Goal: Information Seeking & Learning: Learn about a topic

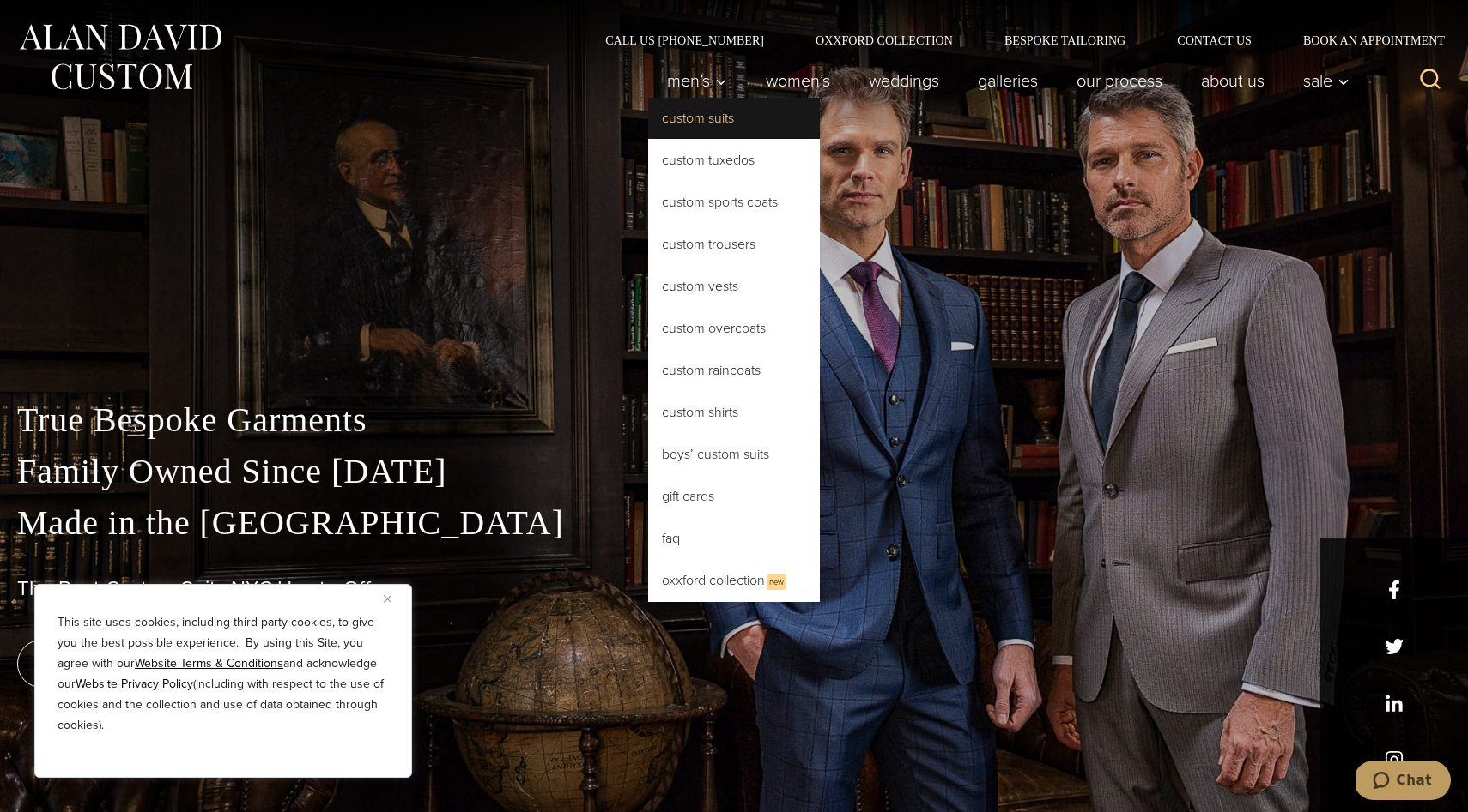
click at [697, 120] on link "Custom Suits" at bounding box center [734, 119] width 171 height 41
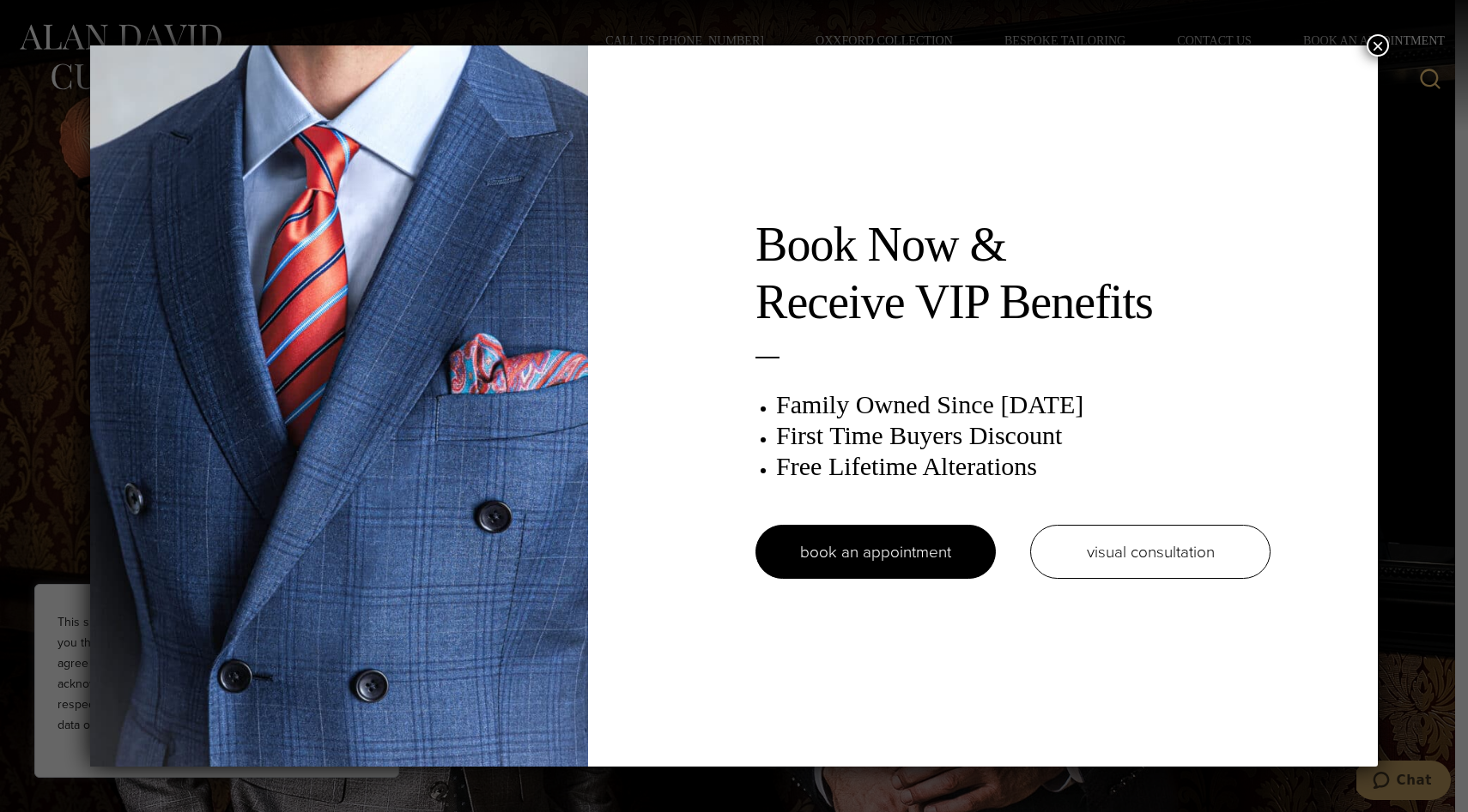
click at [1409, 348] on div "Book Now & Receive VIP Benefits Family Owned Since [DATE] First Time Buyers Dis…" at bounding box center [734, 406] width 1468 height 812
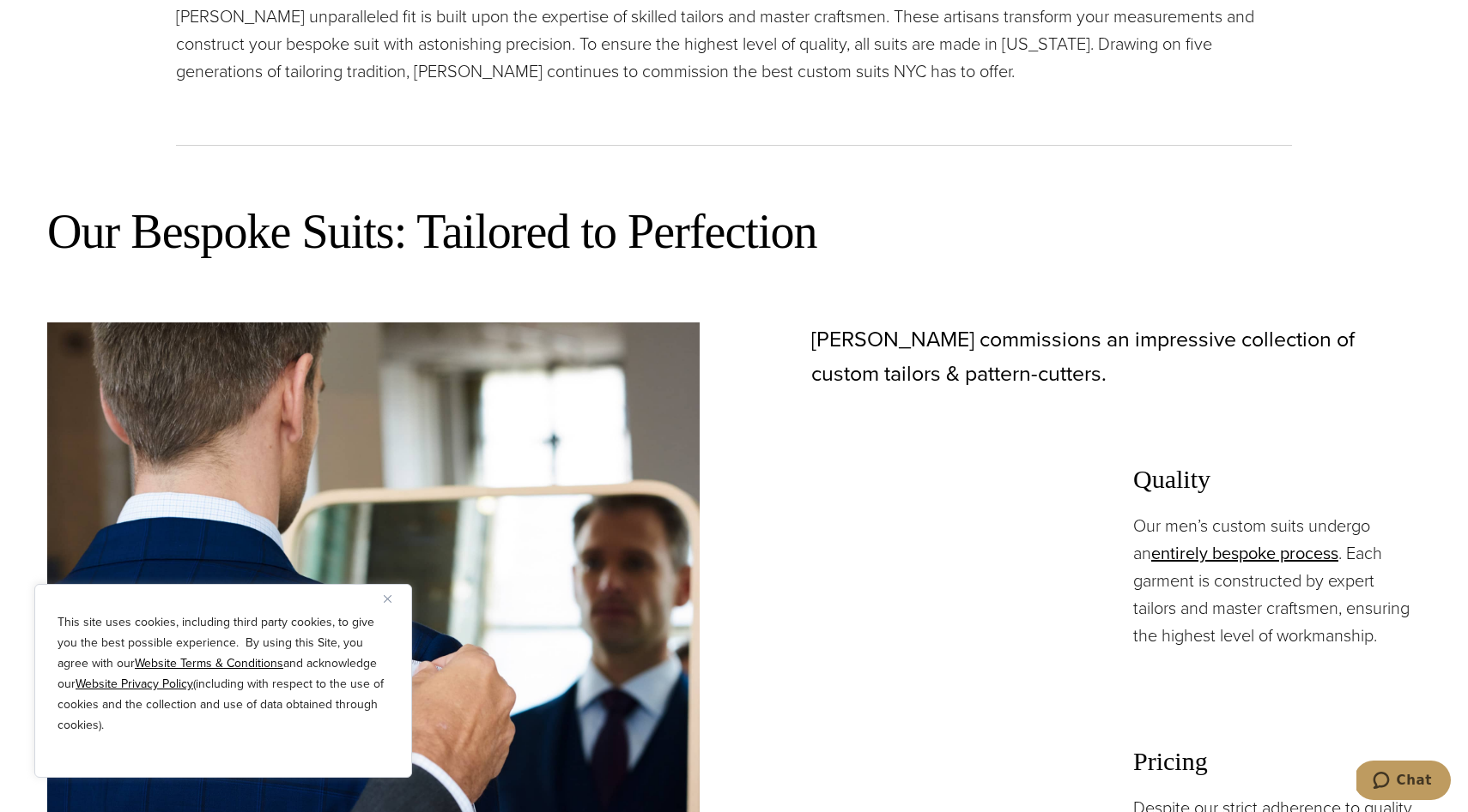
scroll to position [1168, 0]
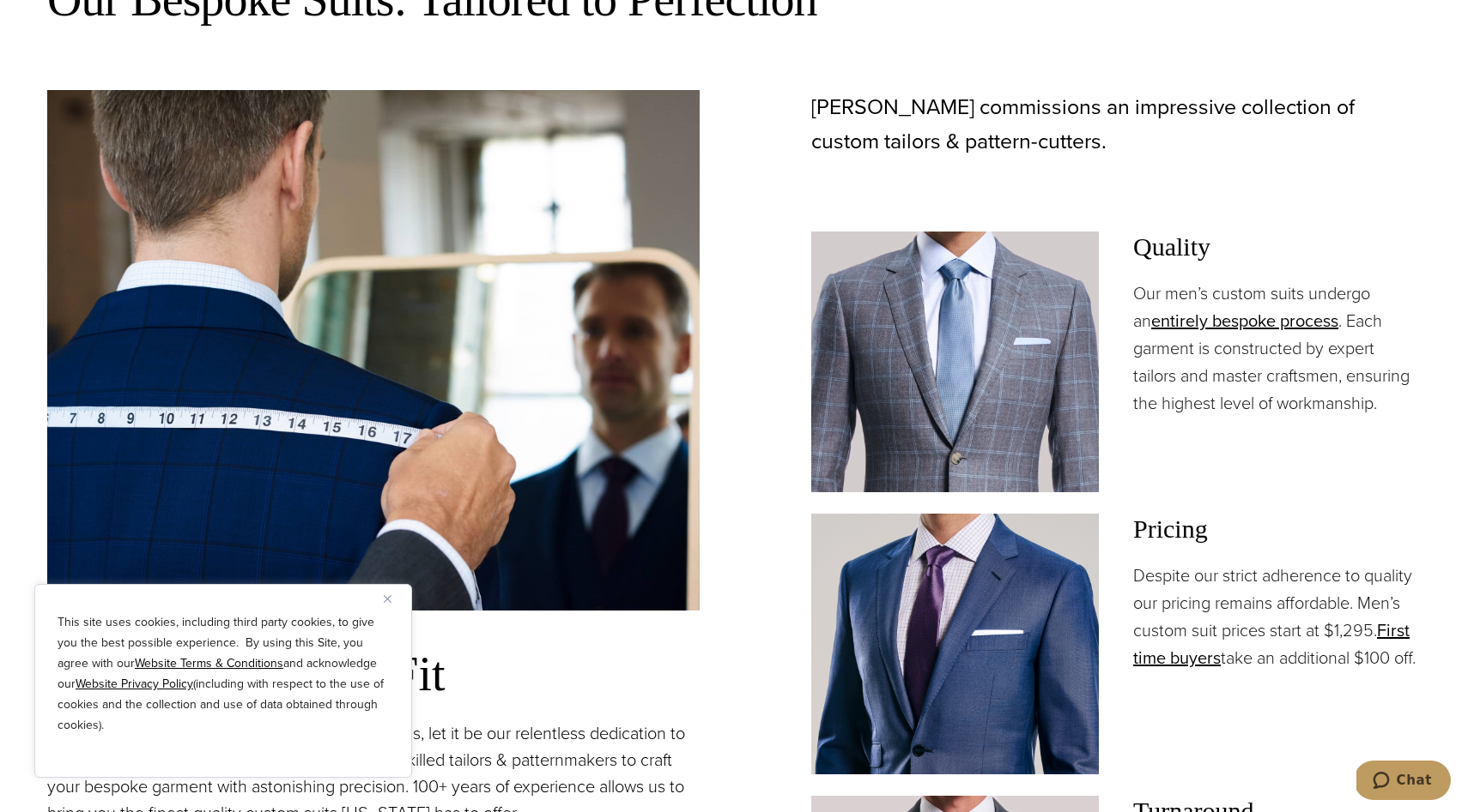
click at [389, 595] on img "Close" at bounding box center [387, 599] width 8 height 8
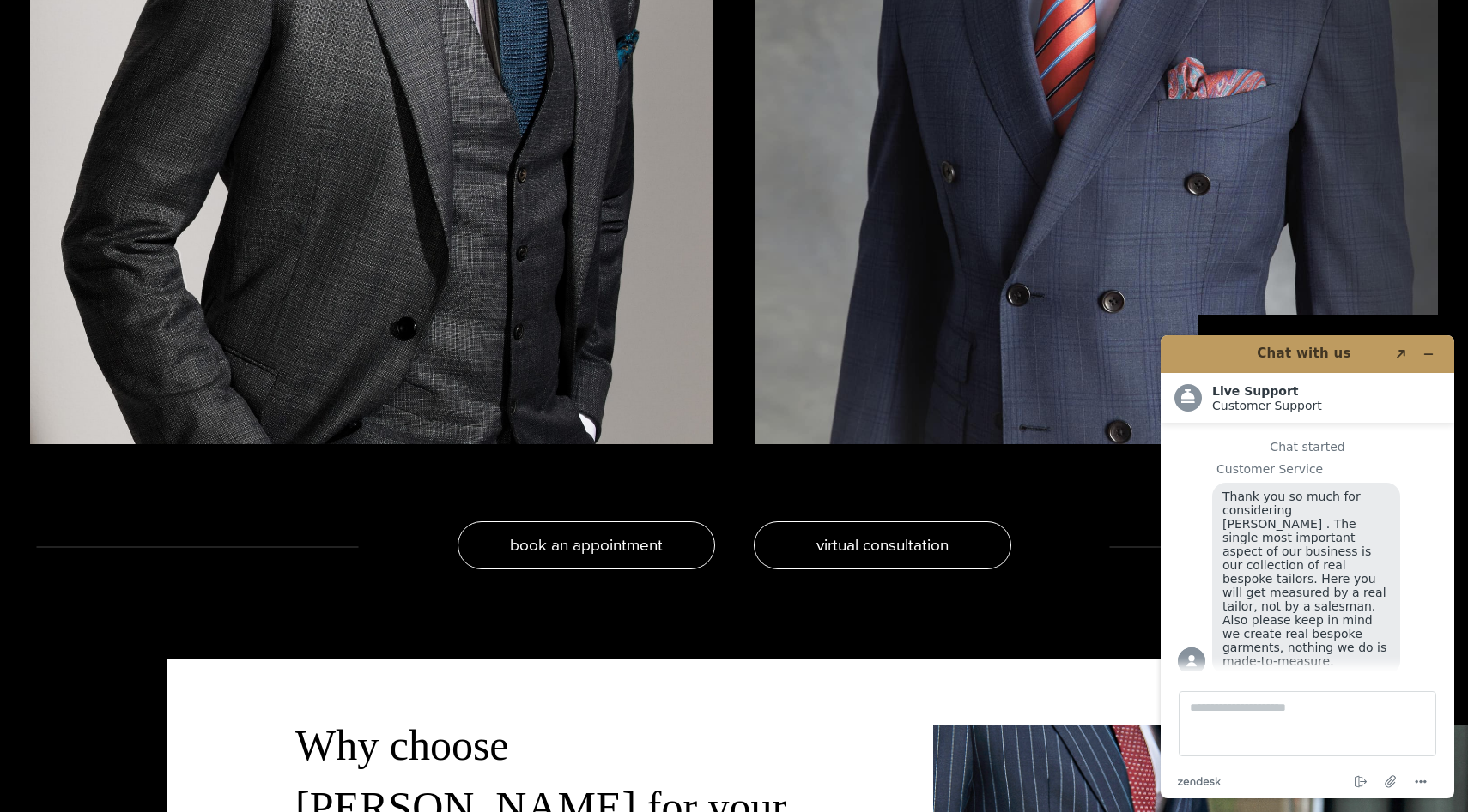
scroll to position [4182, 0]
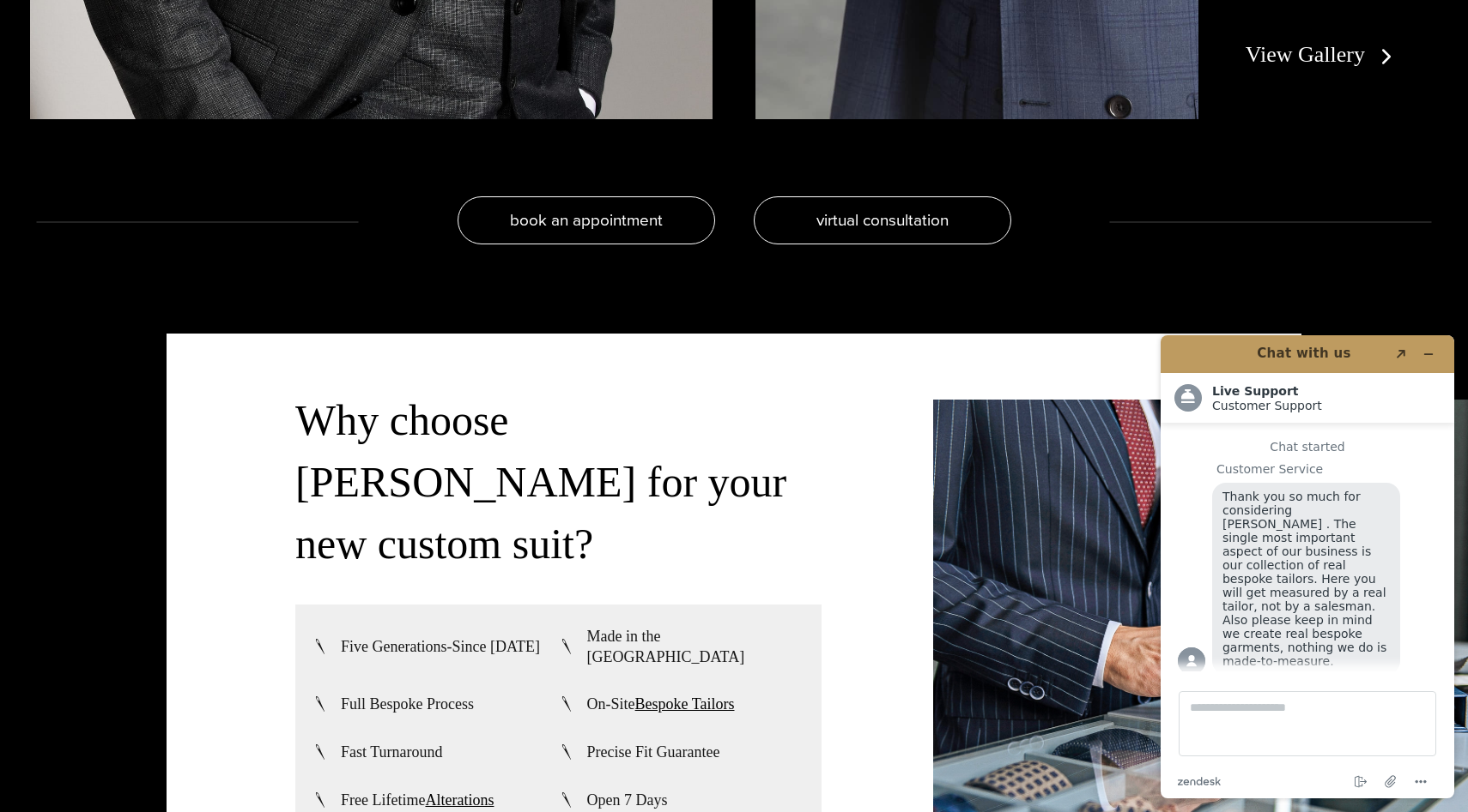
click at [1442, 357] on header "Chat with us Created with Sketch." at bounding box center [1307, 354] width 293 height 37
click at [1438, 356] on button "Minimize widget" at bounding box center [1428, 354] width 28 height 24
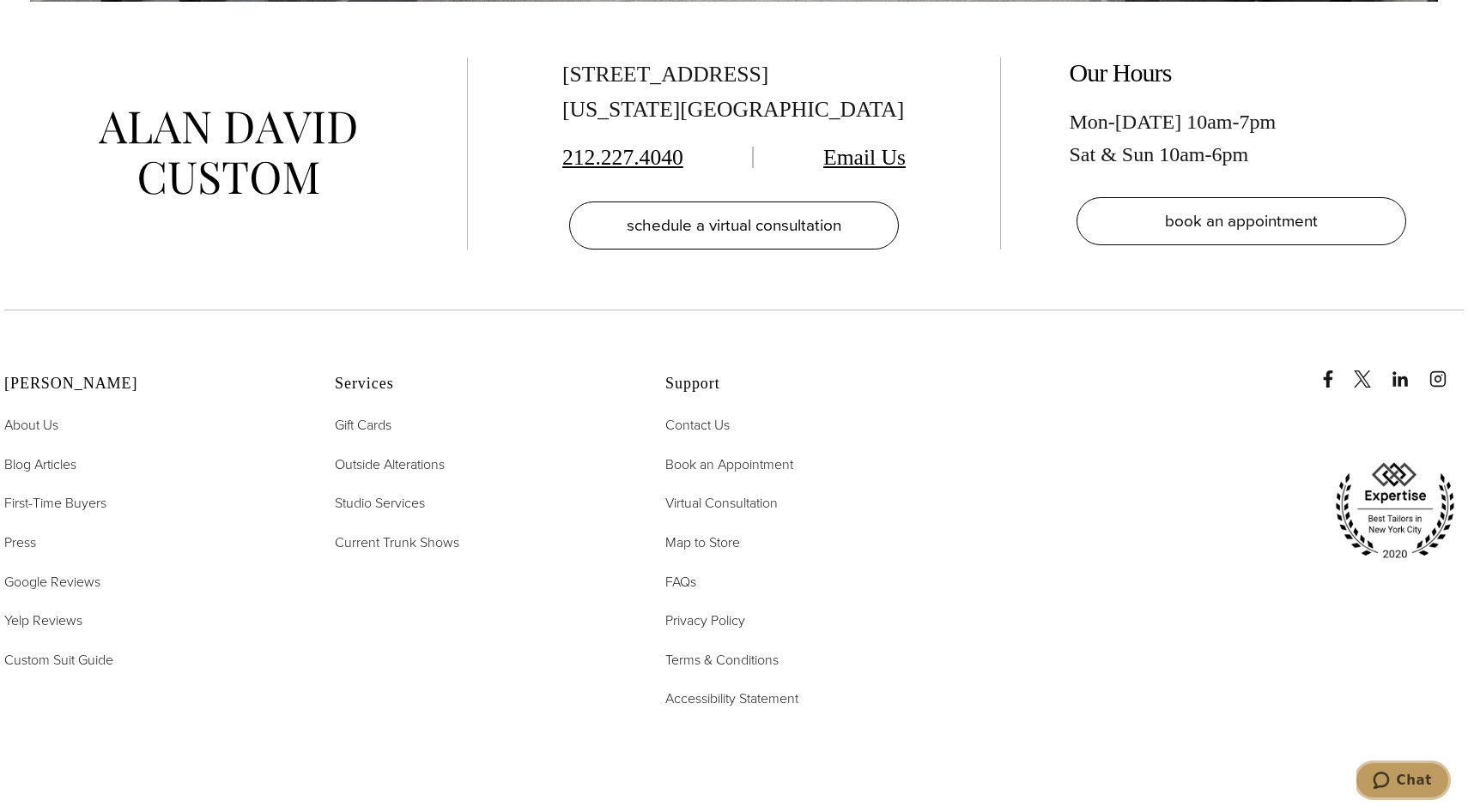
scroll to position [11008, 0]
click at [849, 415] on ul "Contact Us Book an Appointment Virtual Consultation Map to Store FAQs Privacy P…" at bounding box center [809, 563] width 287 height 296
click at [688, 573] on span "FAQs" at bounding box center [680, 583] width 31 height 20
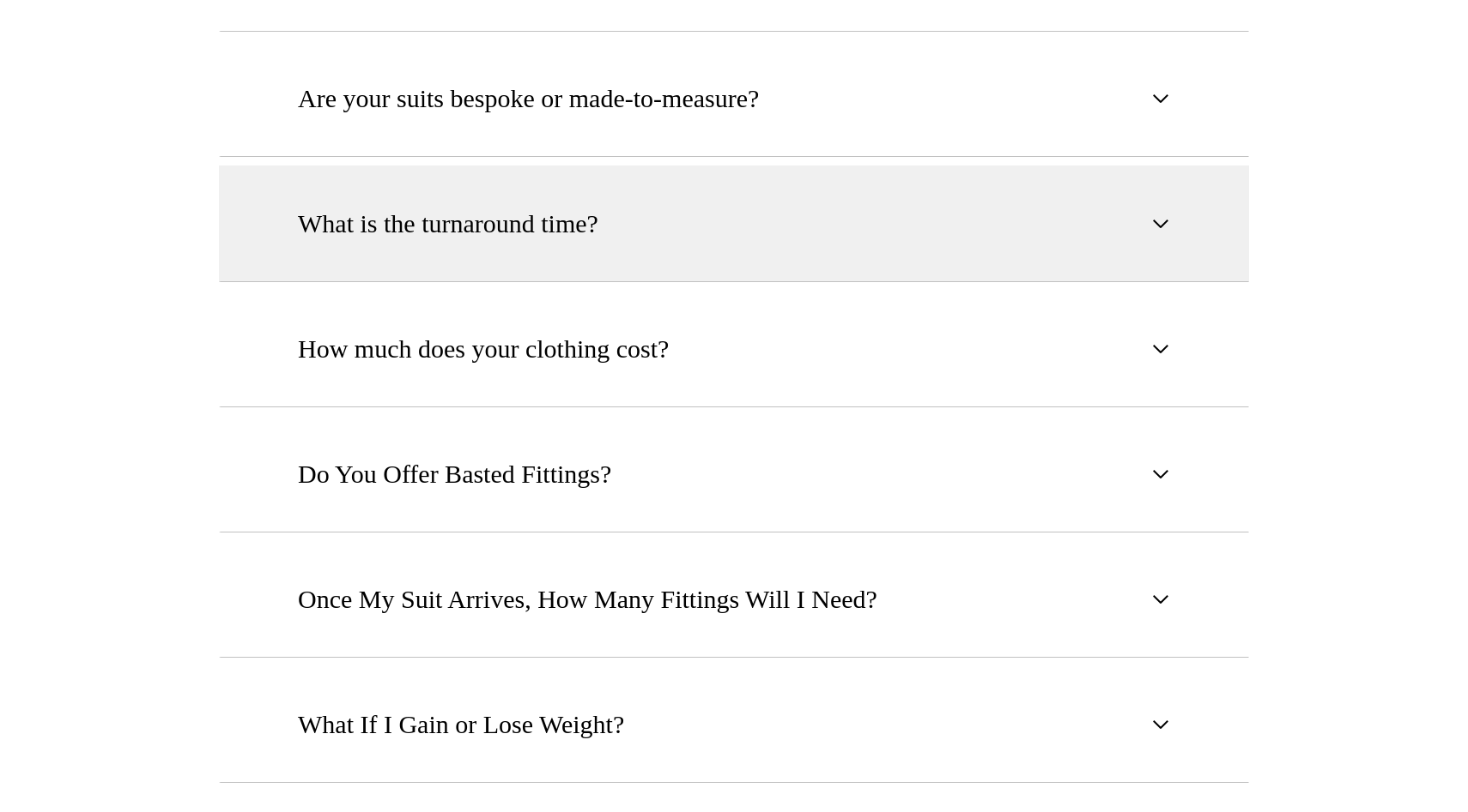
scroll to position [17, 0]
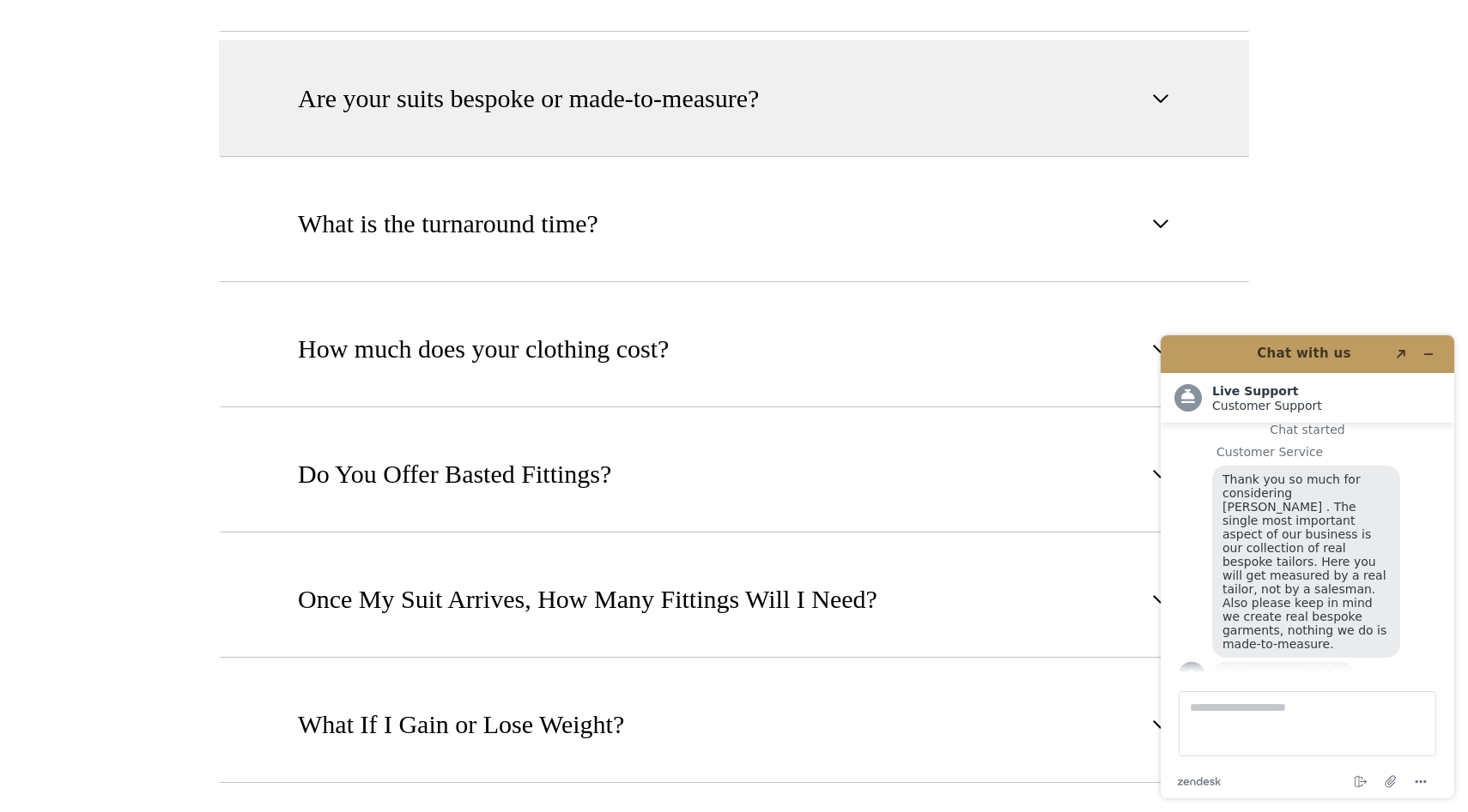
click at [629, 80] on span "Are your suits bespoke or made-to-measure?" at bounding box center [528, 99] width 461 height 37
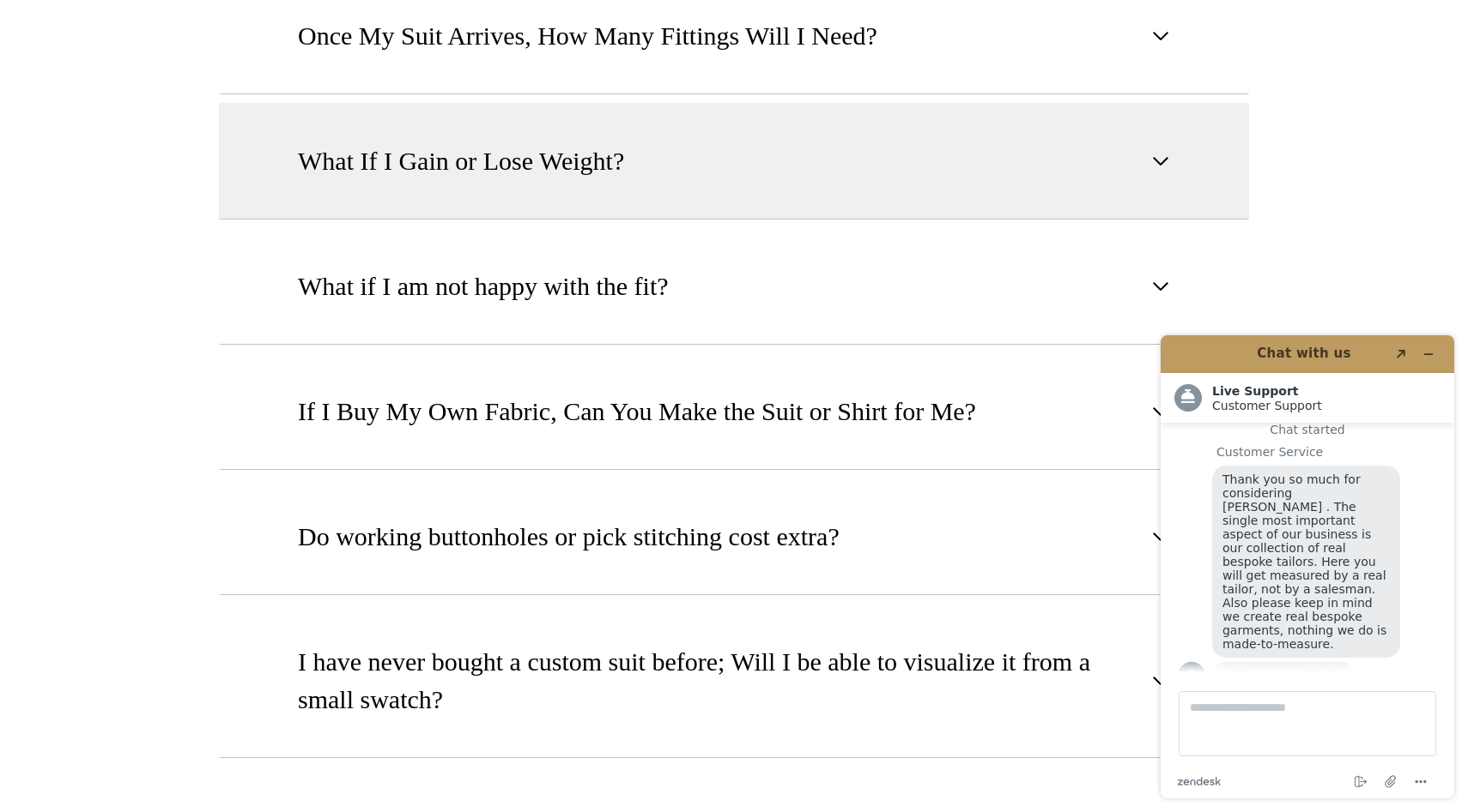
scroll to position [2244, 0]
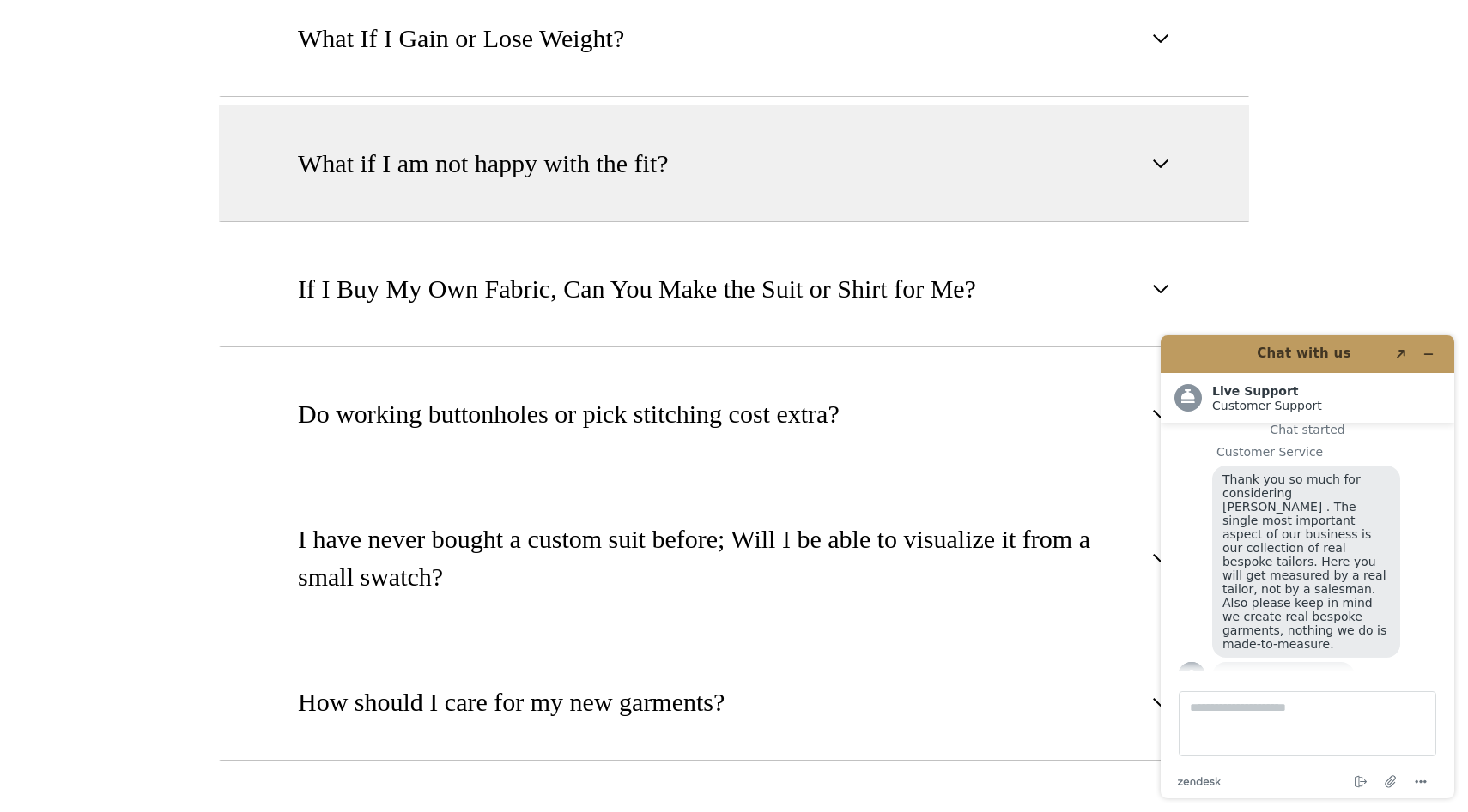
click at [650, 270] on span "If I Buy My Own Fabric, Can You Make the Suit or Shirt for Me?" at bounding box center [637, 289] width 678 height 37
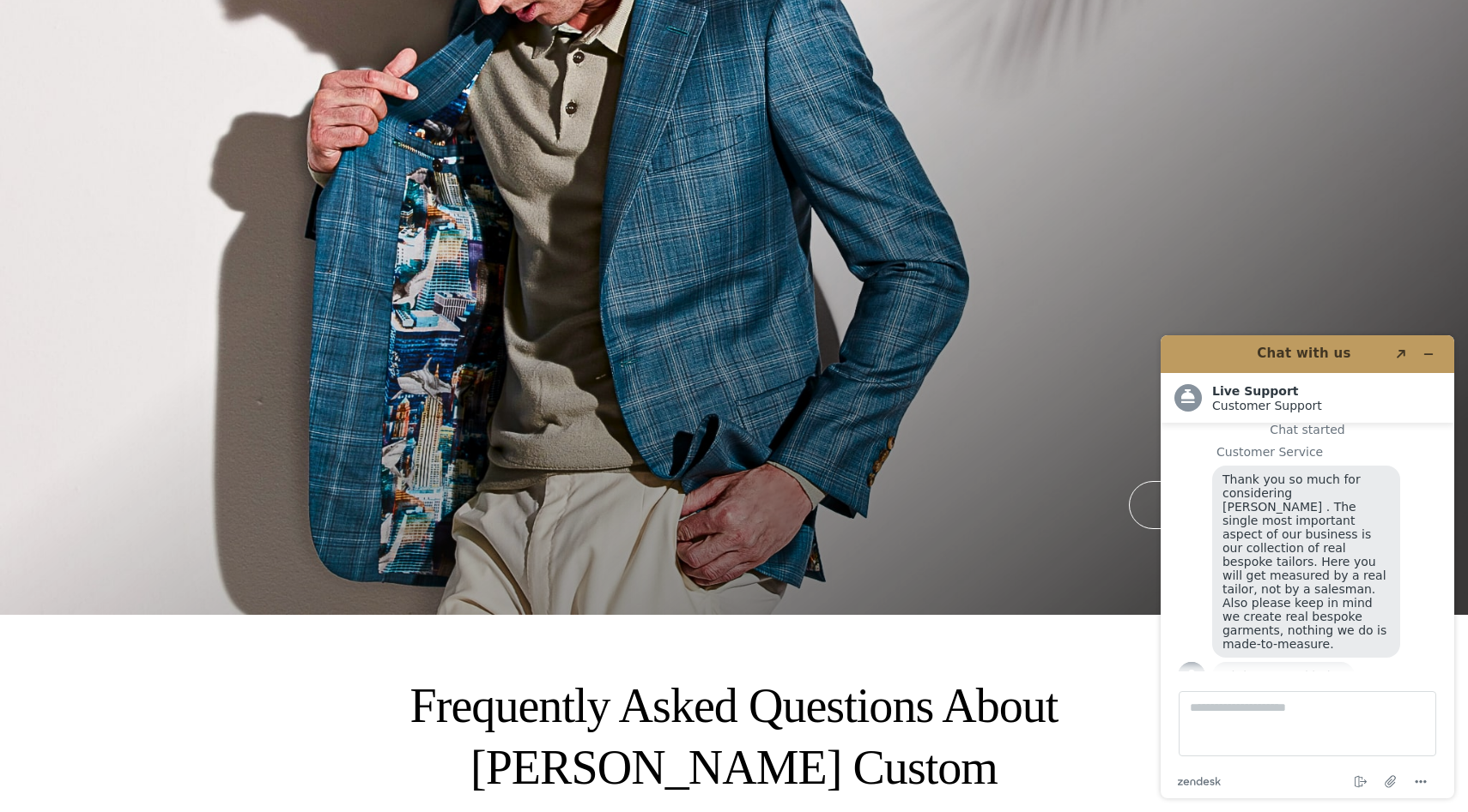
scroll to position [0, 0]
